Goal: Task Accomplishment & Management: Use online tool/utility

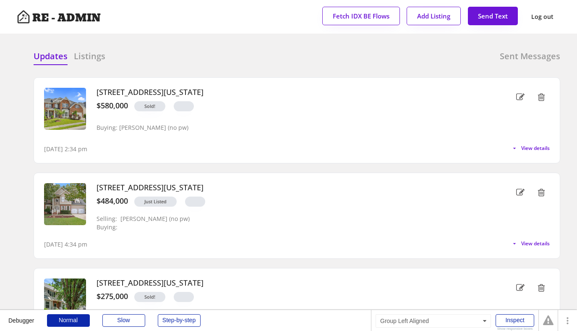
click at [94, 57] on h6 "Listings" at bounding box center [89, 56] width 31 height 12
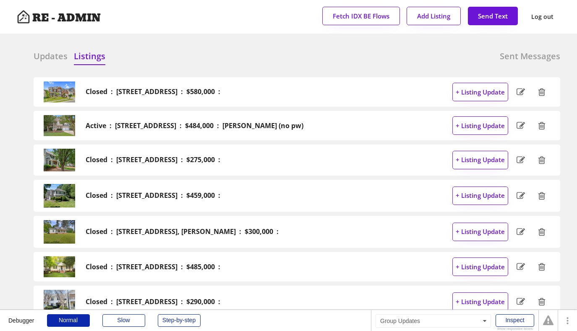
click at [57, 56] on h6 "Updates" at bounding box center [51, 56] width 34 height 12
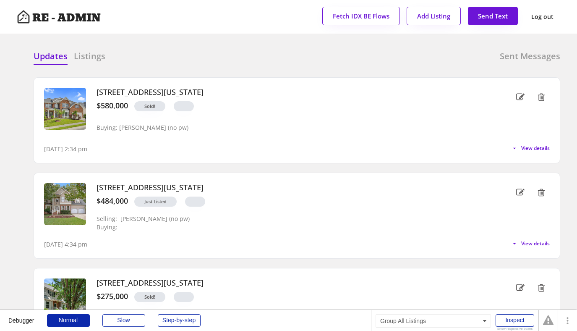
click at [218, 51] on div at bounding box center [230, 56] width 42 height 13
click at [298, 60] on div "Updates Listings Sent Messages" at bounding box center [297, 58] width 527 height 17
click at [229, 50] on div "Updates Listings Sent Messages Closed : 106 Elmsford Street, Durham : $580,000 …" at bounding box center [288, 50] width 543 height 20
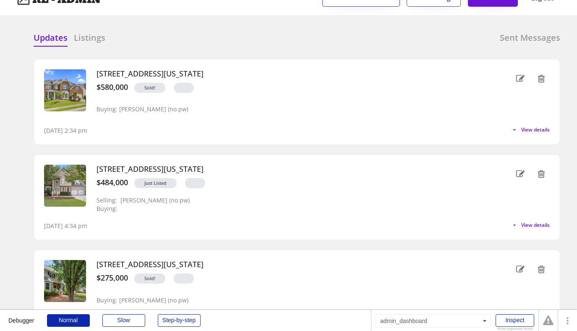
scroll to position [21, 0]
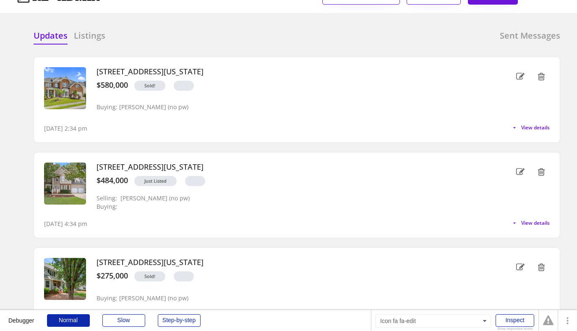
click at [519, 171] on icon at bounding box center [520, 171] width 8 height 13
select select ""new_listing""
select select ""yes""
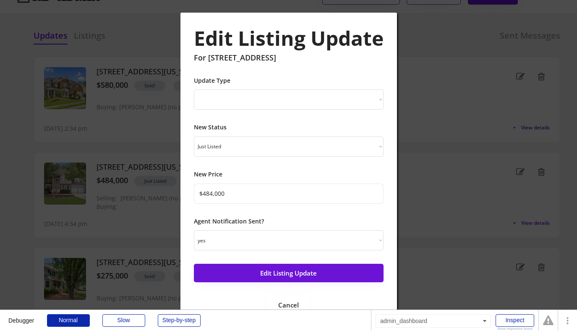
click at [425, 81] on div at bounding box center [288, 165] width 577 height 331
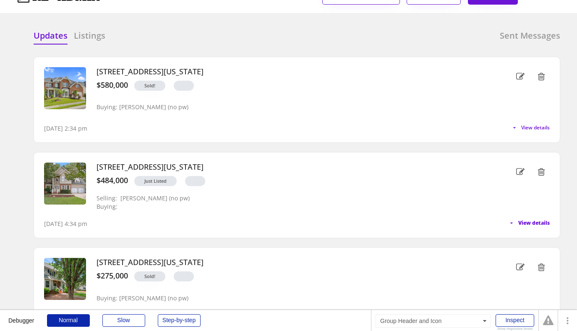
click at [530, 224] on span "View details" at bounding box center [533, 222] width 31 height 5
select select ""professional""
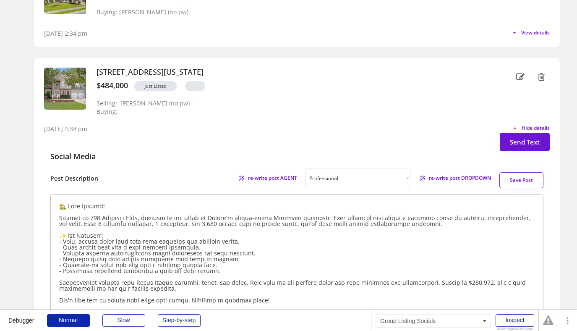
scroll to position [117, 0]
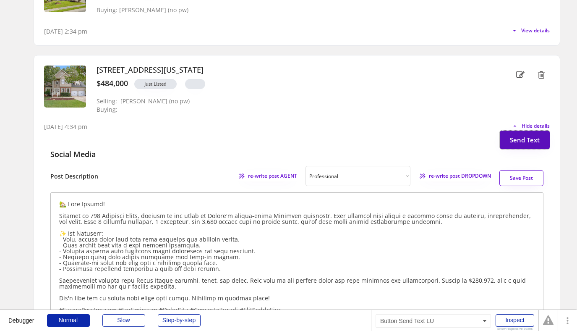
click at [522, 139] on button "Send Text" at bounding box center [525, 139] width 50 height 18
select select "raleigh"
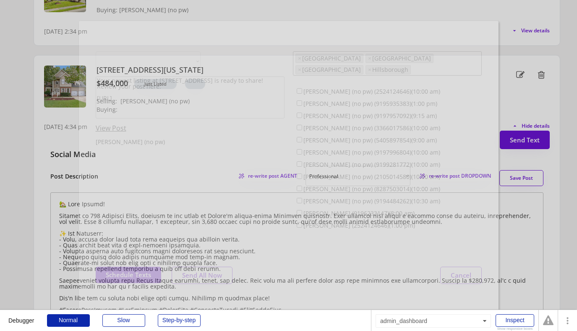
scroll to position [21, 0]
select select ""1348695171700984260__LOOKUP__1743599703321x142788062077753970""
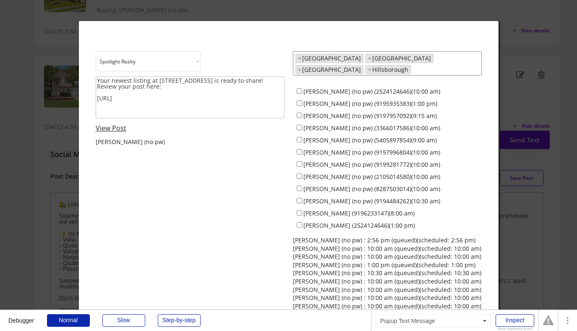
click at [264, 153] on div "Choose an option... Spotlight Realty Test Brokerage Terra Nova Your newest list…" at bounding box center [289, 205] width 386 height 308
click at [513, 34] on div at bounding box center [288, 165] width 577 height 331
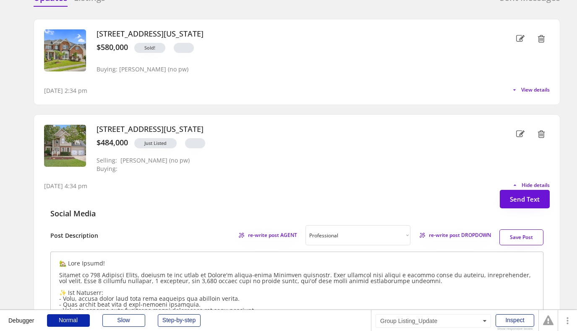
scroll to position [0, 0]
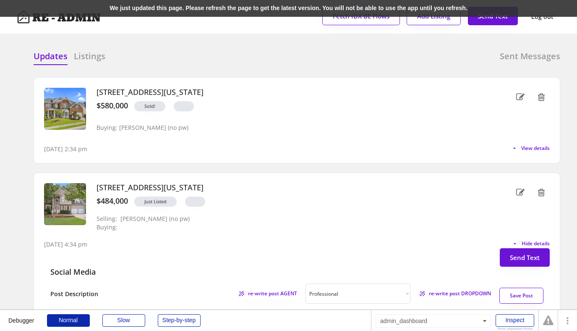
click at [131, 4] on div "We just updated this page. Please refresh the page to get the latest version. Y…" at bounding box center [288, 8] width 577 height 17
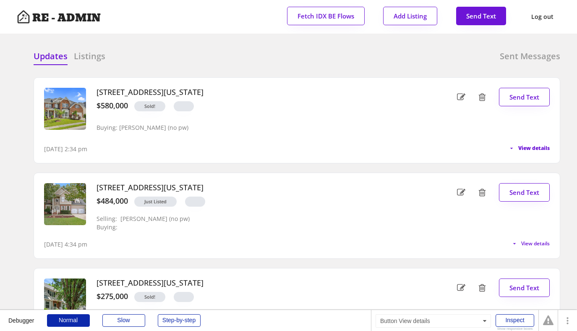
click at [520, 146] on span "View details" at bounding box center [533, 148] width 31 height 5
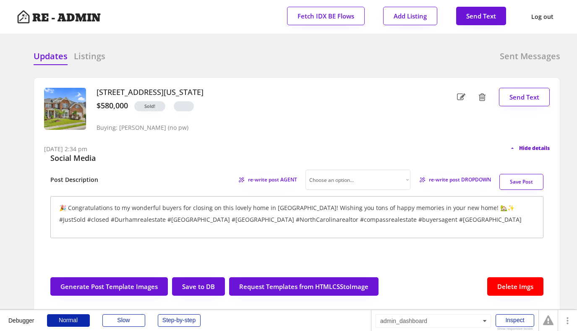
click at [537, 149] on span "Hide details" at bounding box center [534, 148] width 31 height 5
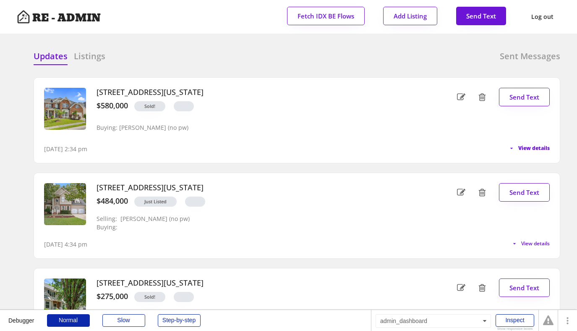
click at [538, 149] on span "View details" at bounding box center [533, 148] width 31 height 5
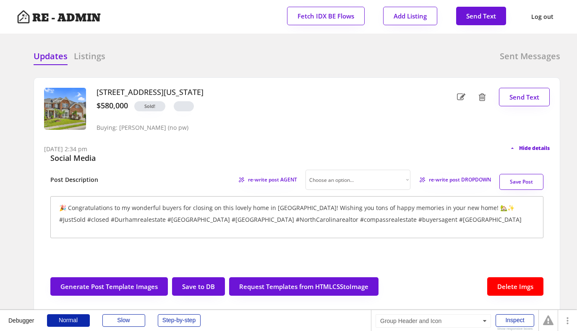
click at [529, 146] on span "Hide details" at bounding box center [534, 148] width 31 height 5
